Goal: Task Accomplishment & Management: Manage account settings

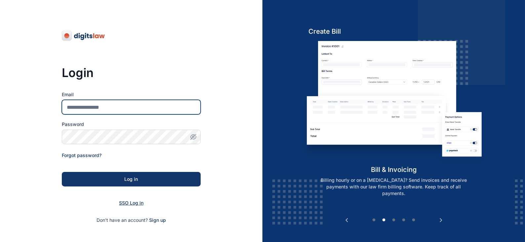
type input "**********"
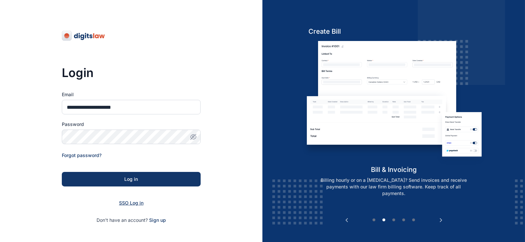
click at [137, 201] on span "SSO Log in" at bounding box center [131, 203] width 24 height 6
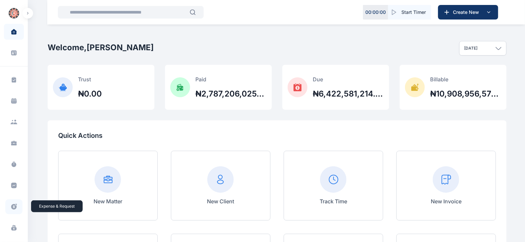
click at [16, 204] on icon at bounding box center [16, 204] width 2 height 2
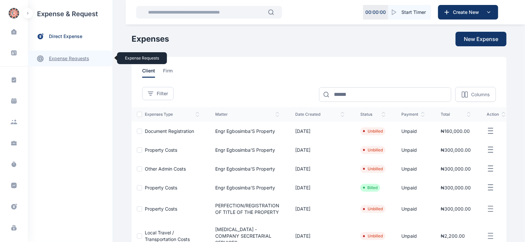
click at [61, 63] on link "expense requests expense requests" at bounding box center [70, 59] width 85 height 16
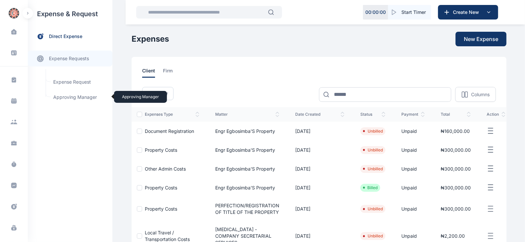
click at [73, 97] on span "Approving Manager Approving Manager" at bounding box center [79, 97] width 60 height 13
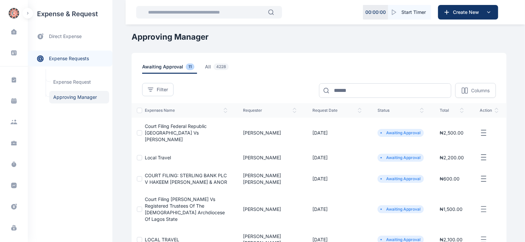
click at [484, 132] on icon "button" at bounding box center [483, 133] width 8 height 8
click at [438, 139] on span "Approve Request" at bounding box center [450, 140] width 38 height 7
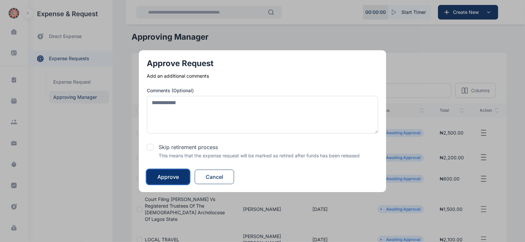
click at [174, 171] on button "Approve" at bounding box center [168, 176] width 43 height 15
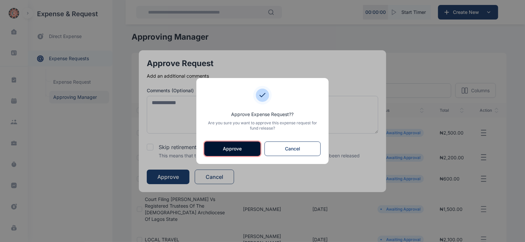
click at [223, 150] on button "Approve" at bounding box center [232, 148] width 56 height 15
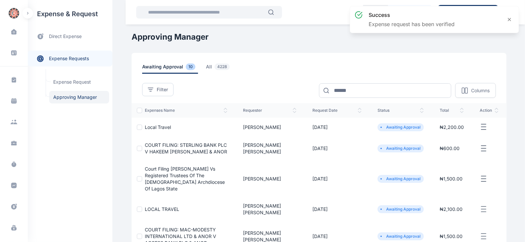
click at [481, 127] on line "button" at bounding box center [483, 127] width 5 height 0
click at [454, 133] on span "Approve Request" at bounding box center [450, 134] width 38 height 7
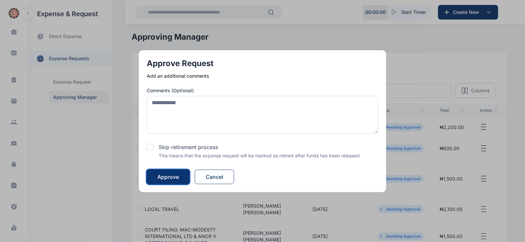
click at [180, 177] on button "Approve" at bounding box center [168, 176] width 43 height 15
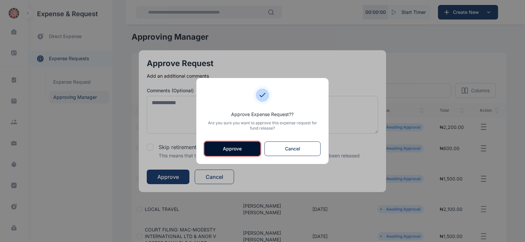
click at [231, 150] on button "Approve" at bounding box center [232, 148] width 56 height 15
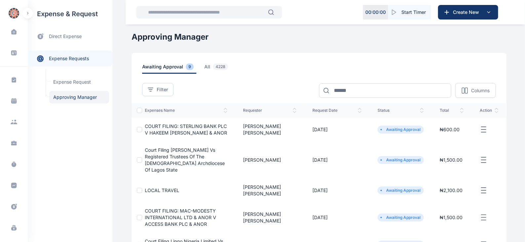
click at [487, 129] on icon "button" at bounding box center [483, 130] width 8 height 8
click at [440, 136] on span "Approve Request" at bounding box center [450, 137] width 38 height 7
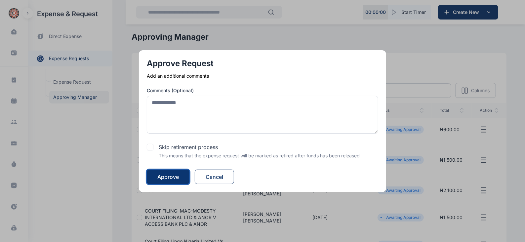
click at [167, 176] on div "Approve" at bounding box center [167, 177] width 21 height 8
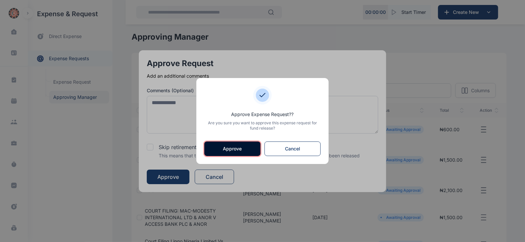
click at [228, 149] on button "Approve" at bounding box center [232, 148] width 56 height 15
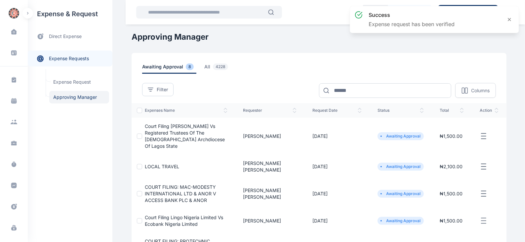
click at [485, 136] on line "button" at bounding box center [483, 136] width 5 height 0
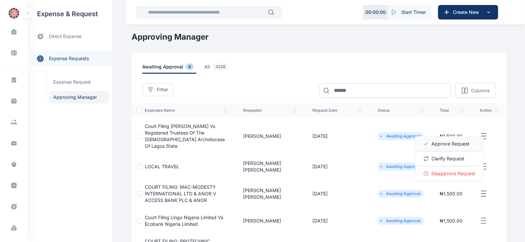
click at [459, 140] on span "Approve Request" at bounding box center [450, 143] width 38 height 7
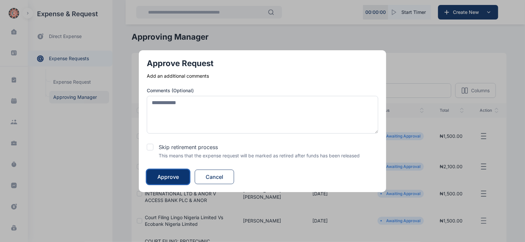
click at [179, 173] on div "Approve" at bounding box center [167, 177] width 21 height 8
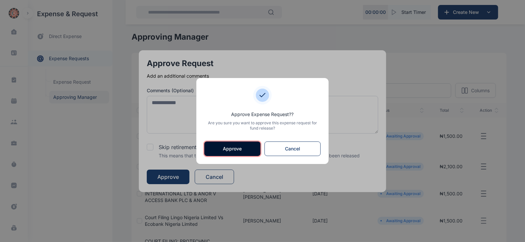
click at [228, 142] on button "Approve" at bounding box center [232, 148] width 56 height 15
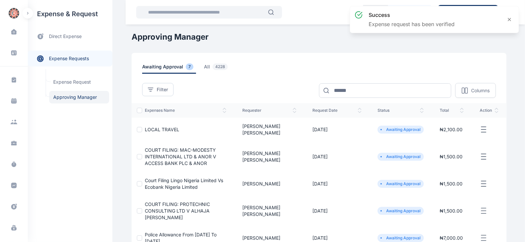
click at [484, 128] on icon "button" at bounding box center [483, 130] width 8 height 8
click at [461, 130] on div "Approve Request" at bounding box center [449, 137] width 68 height 15
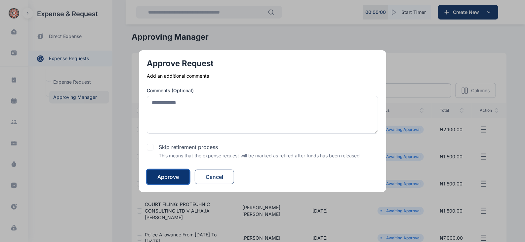
click at [179, 173] on div "Approve" at bounding box center [167, 177] width 21 height 8
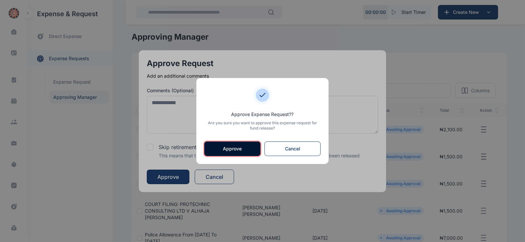
click at [224, 147] on button "Approve" at bounding box center [232, 148] width 56 height 15
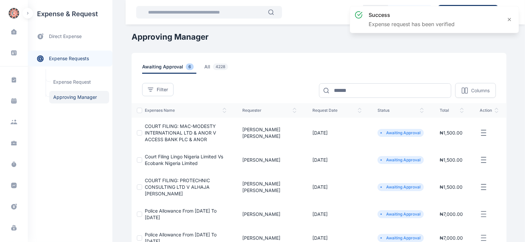
click at [484, 131] on icon "button" at bounding box center [483, 133] width 8 height 8
click at [455, 139] on span "Approve Request" at bounding box center [450, 140] width 38 height 7
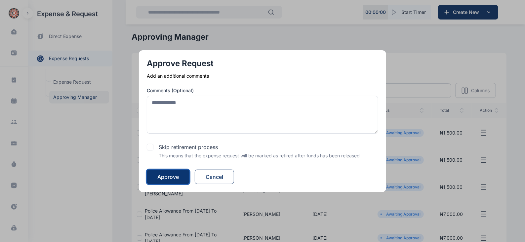
click at [171, 175] on div "Approve" at bounding box center [167, 177] width 21 height 8
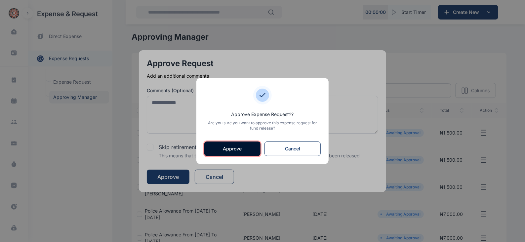
click at [230, 147] on button "Approve" at bounding box center [232, 148] width 56 height 15
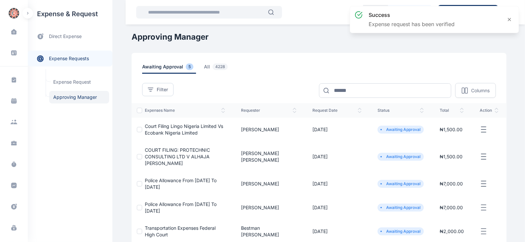
click at [485, 128] on icon "button" at bounding box center [483, 130] width 8 height 8
click at [457, 136] on span "Approve Request" at bounding box center [450, 137] width 38 height 7
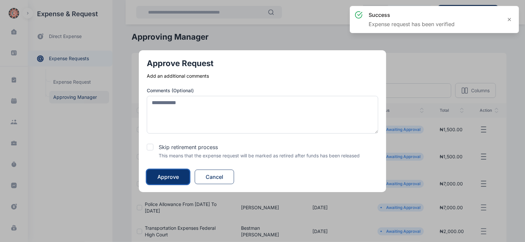
click at [176, 176] on div "Approve" at bounding box center [167, 177] width 21 height 8
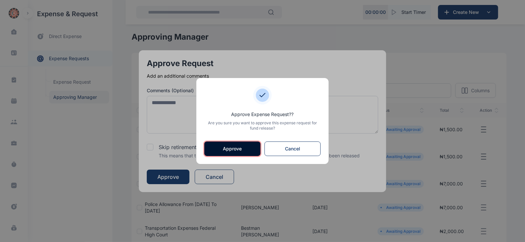
click at [240, 146] on button "Approve" at bounding box center [232, 148] width 56 height 15
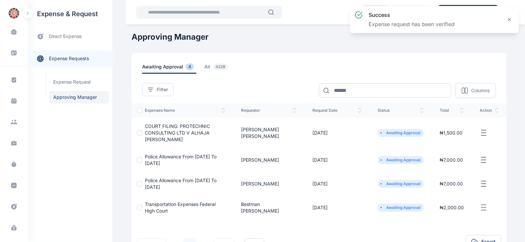
click at [483, 132] on line "button" at bounding box center [483, 132] width 5 height 0
click at [459, 140] on span "Approve Request" at bounding box center [450, 140] width 38 height 7
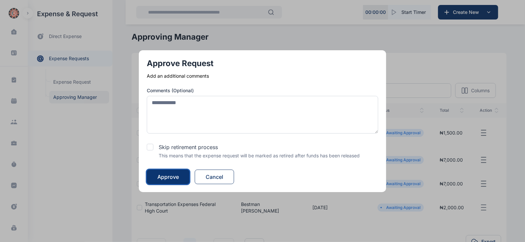
click at [170, 173] on div "Approve" at bounding box center [167, 177] width 21 height 8
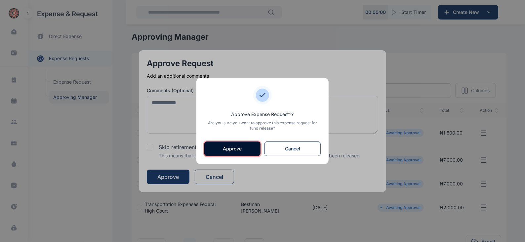
click at [227, 148] on button "Approve" at bounding box center [232, 148] width 56 height 15
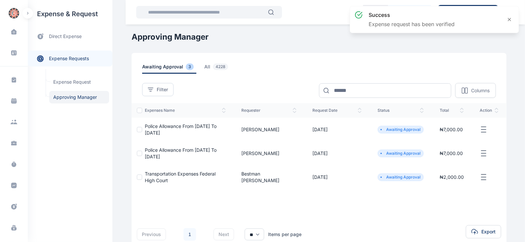
click at [486, 129] on icon "button" at bounding box center [483, 130] width 8 height 8
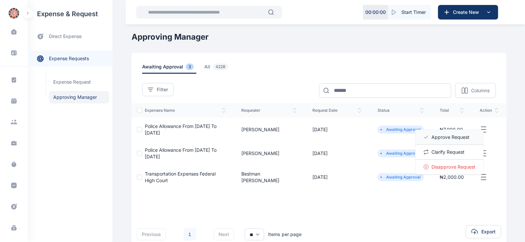
click at [453, 138] on span "Approve Request" at bounding box center [450, 137] width 38 height 7
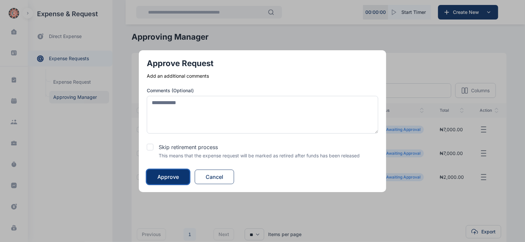
click at [164, 176] on div "Approve" at bounding box center [167, 177] width 21 height 8
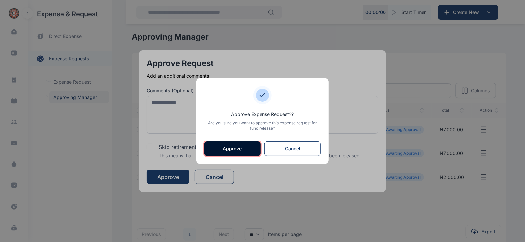
click at [228, 149] on button "Approve" at bounding box center [232, 148] width 56 height 15
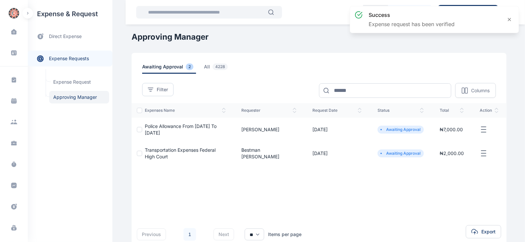
click at [485, 129] on icon "button" at bounding box center [483, 130] width 8 height 8
click at [450, 135] on span "Approve Request" at bounding box center [450, 137] width 38 height 7
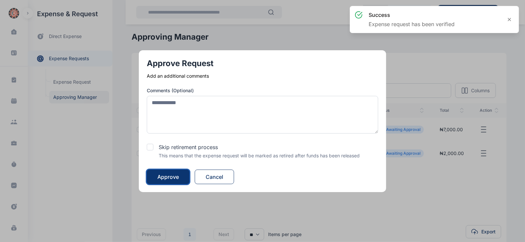
click at [172, 174] on div "Approve" at bounding box center [167, 177] width 21 height 8
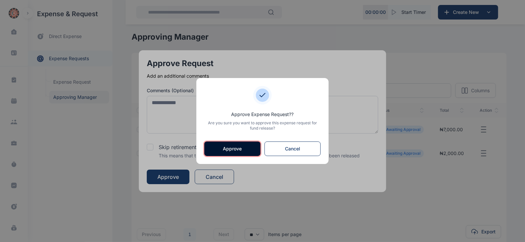
click at [216, 146] on button "Approve" at bounding box center [232, 148] width 56 height 15
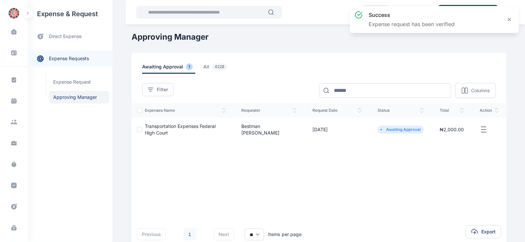
click at [481, 129] on icon "button" at bounding box center [483, 130] width 8 height 8
click at [448, 136] on span "Approve Request" at bounding box center [450, 137] width 38 height 7
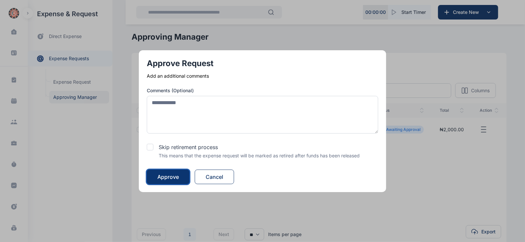
click at [171, 177] on div "Approve" at bounding box center [167, 177] width 21 height 8
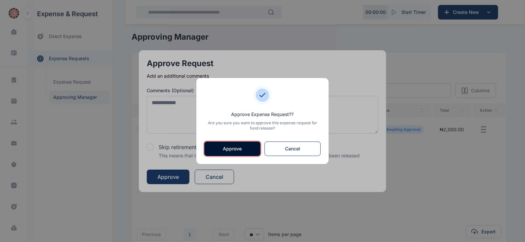
click at [216, 151] on button "Approve" at bounding box center [232, 148] width 56 height 15
